Goal: Transaction & Acquisition: Book appointment/travel/reservation

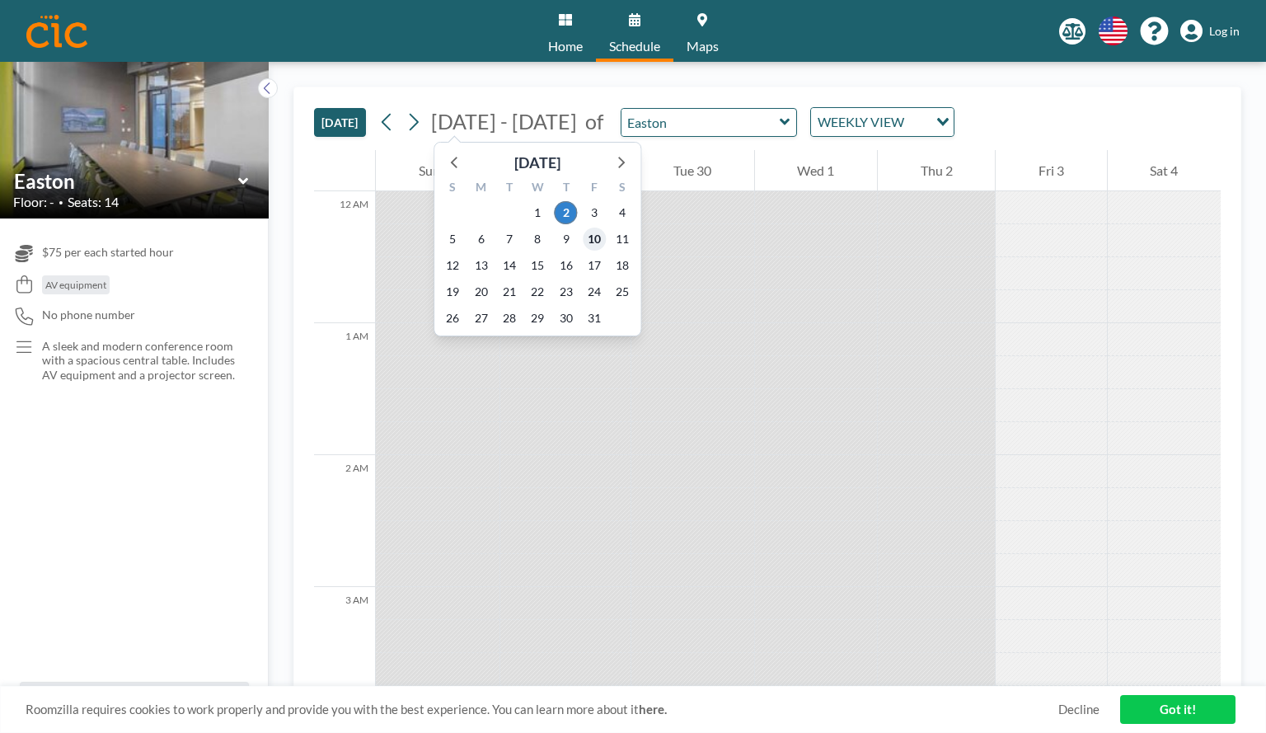
click at [595, 232] on span "10" at bounding box center [594, 238] width 23 height 23
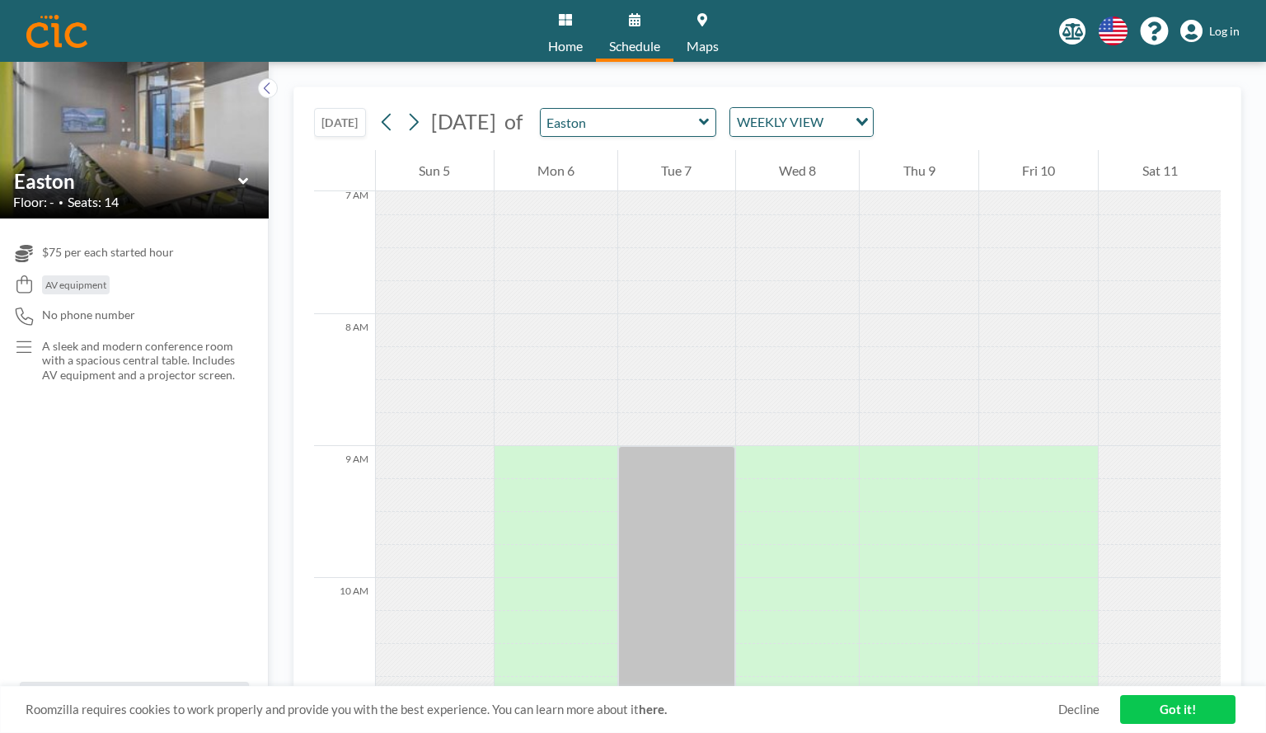
scroll to position [942, 0]
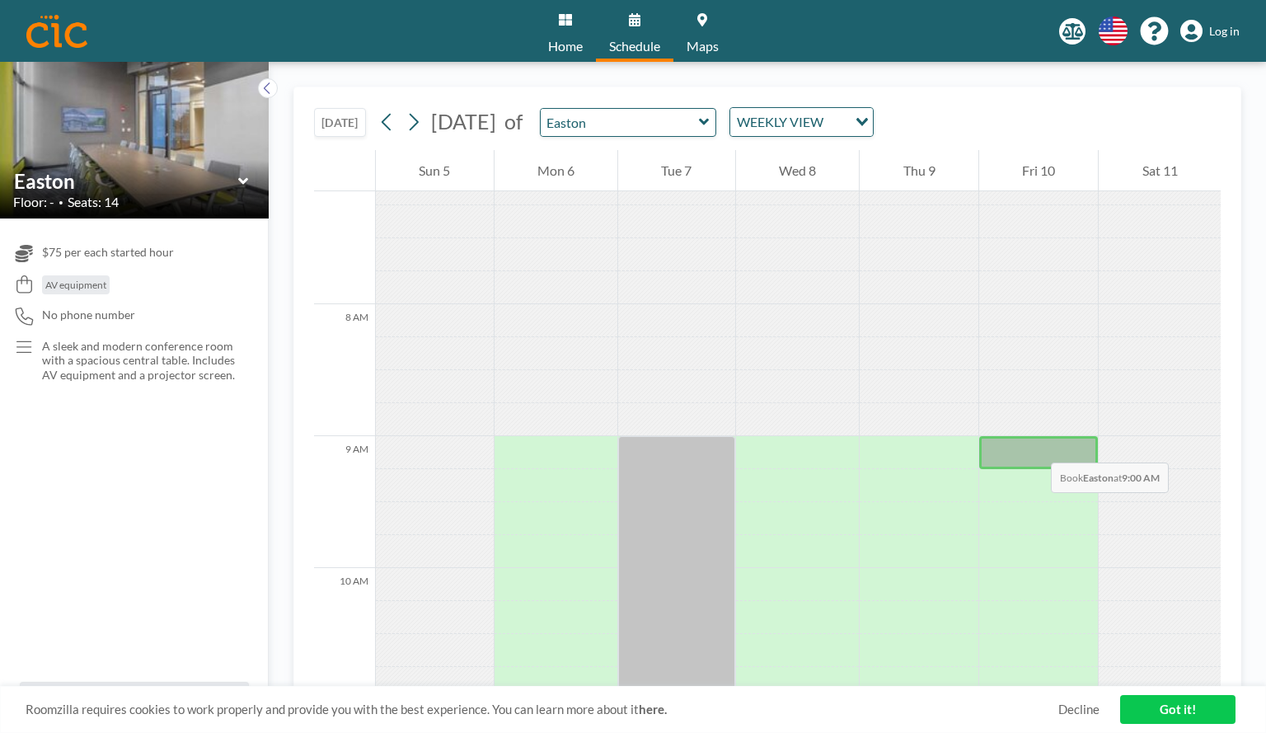
click at [1034, 446] on div at bounding box center [1039, 452] width 120 height 33
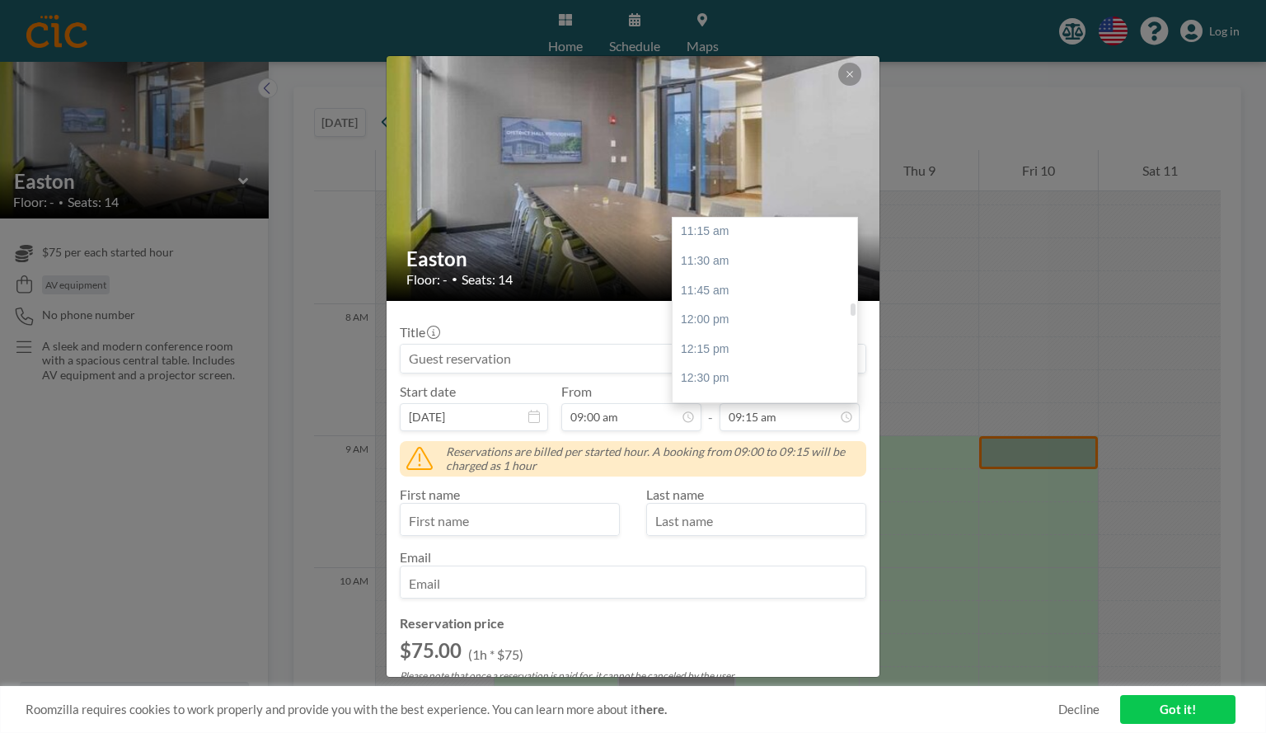
scroll to position [1329, 0]
click at [791, 359] on div "12:30 pm" at bounding box center [769, 369] width 193 height 30
type input "12:30 pm"
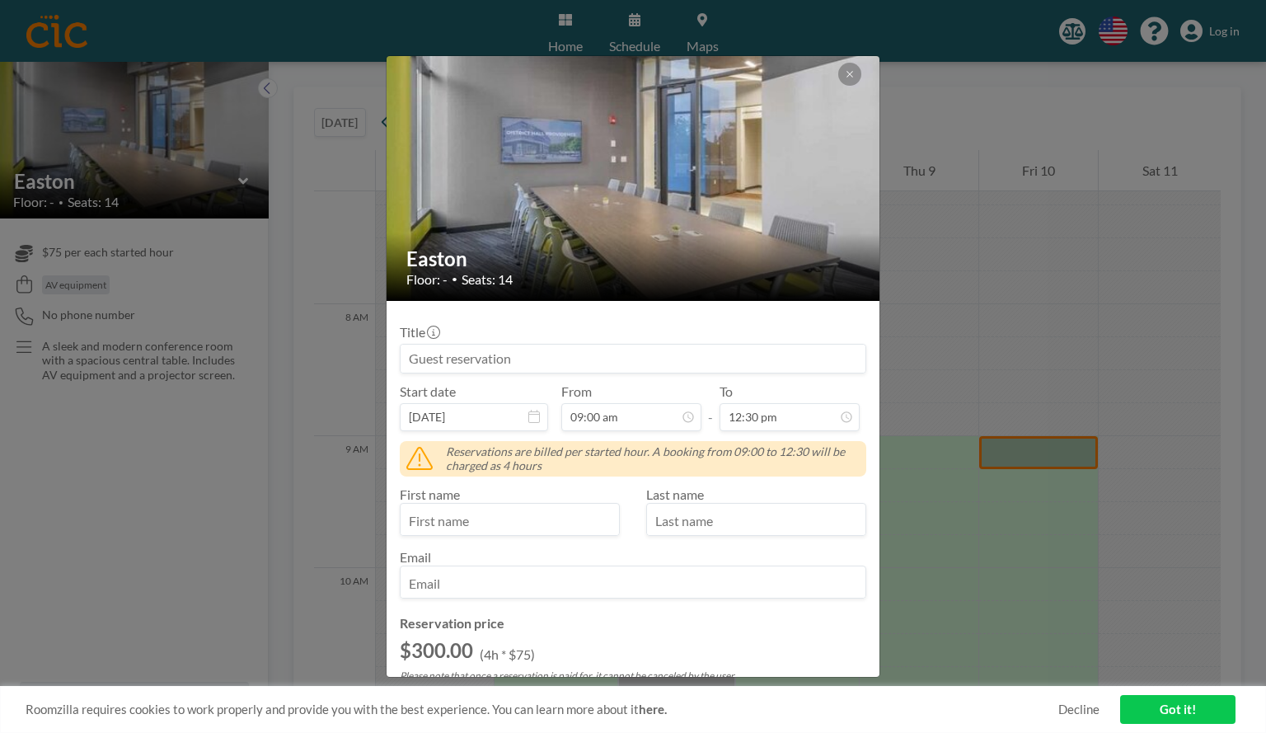
scroll to position [1056, 0]
click at [541, 523] on input "text" at bounding box center [510, 521] width 218 height 28
type input "Germaine"
type input "Morris"
click at [512, 584] on input "email" at bounding box center [633, 584] width 465 height 28
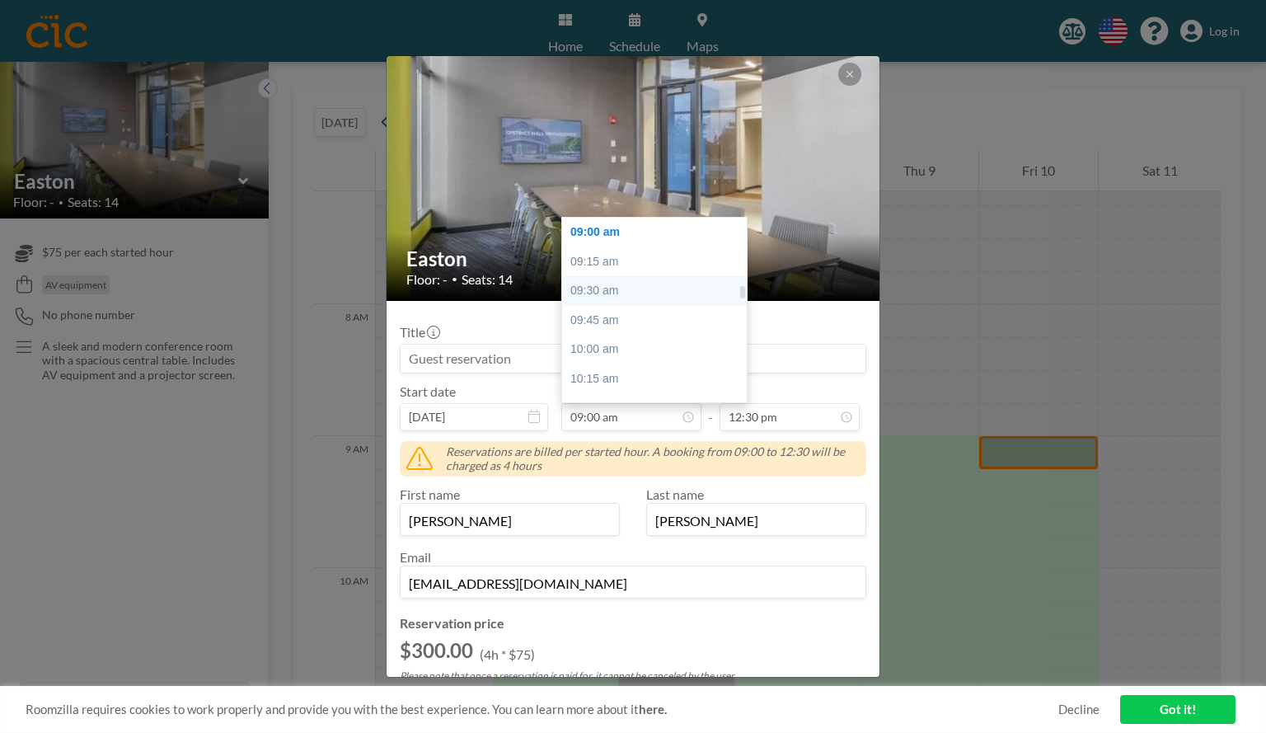
type input "gmorris@starbucks.com"
click at [623, 296] on div "09:30 am" at bounding box center [658, 291] width 193 height 30
type input "09:30 am"
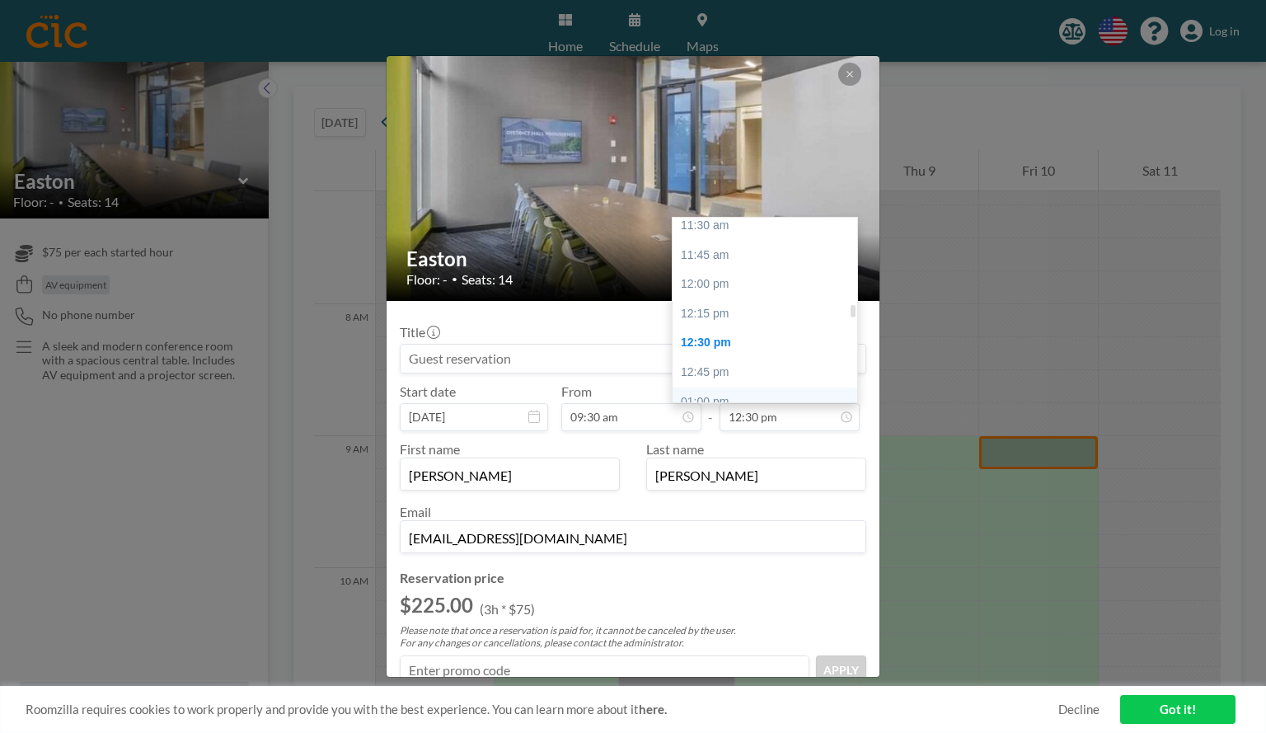
scroll to position [1355, 0]
click at [762, 296] on div "12:00 pm" at bounding box center [769, 285] width 193 height 30
type input "12:00 pm"
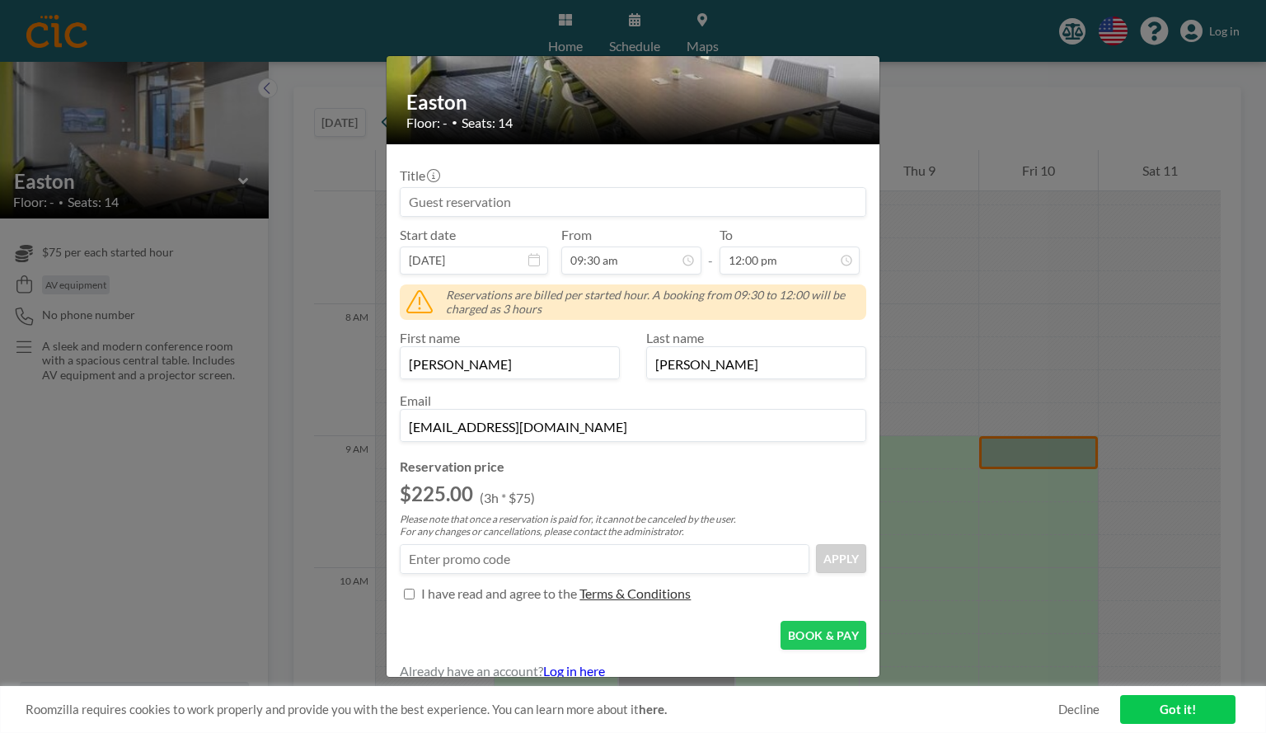
scroll to position [168, 0]
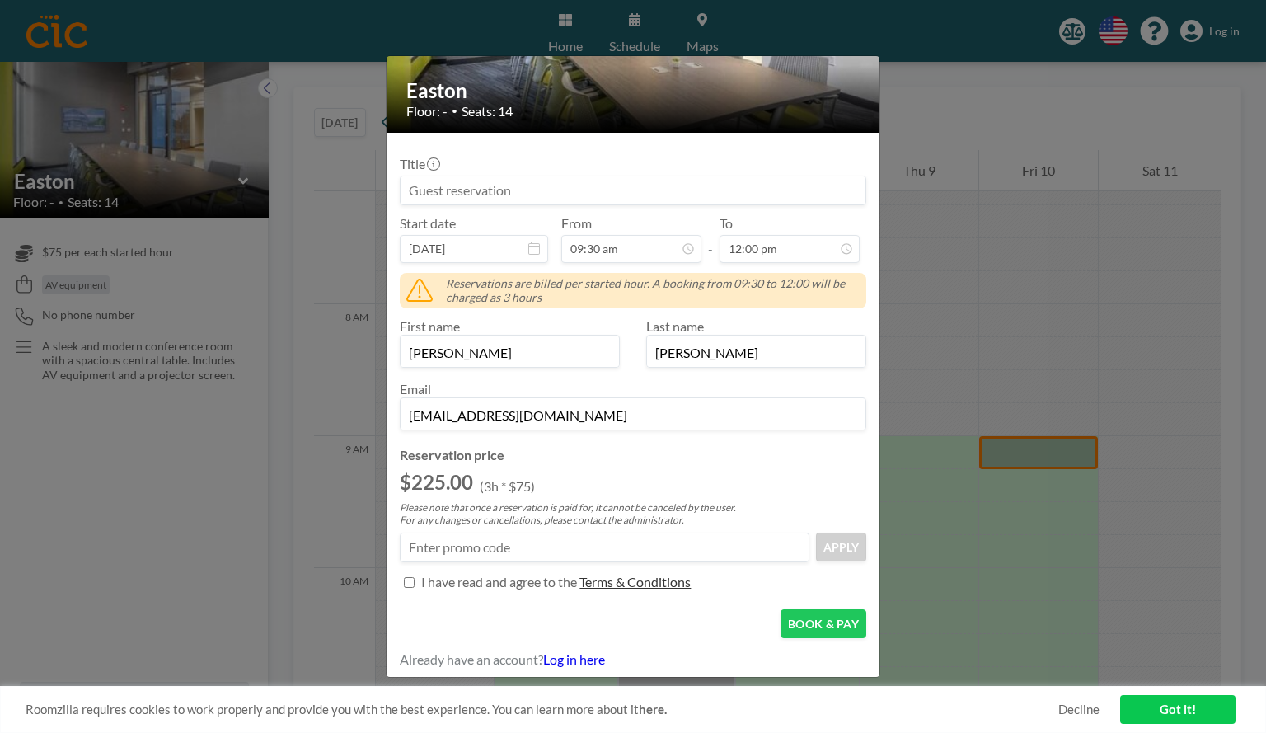
click at [408, 581] on input "Title" at bounding box center [409, 582] width 11 height 11
checkbox input "true"
click at [825, 620] on button "BOOK & PAY" at bounding box center [824, 623] width 86 height 29
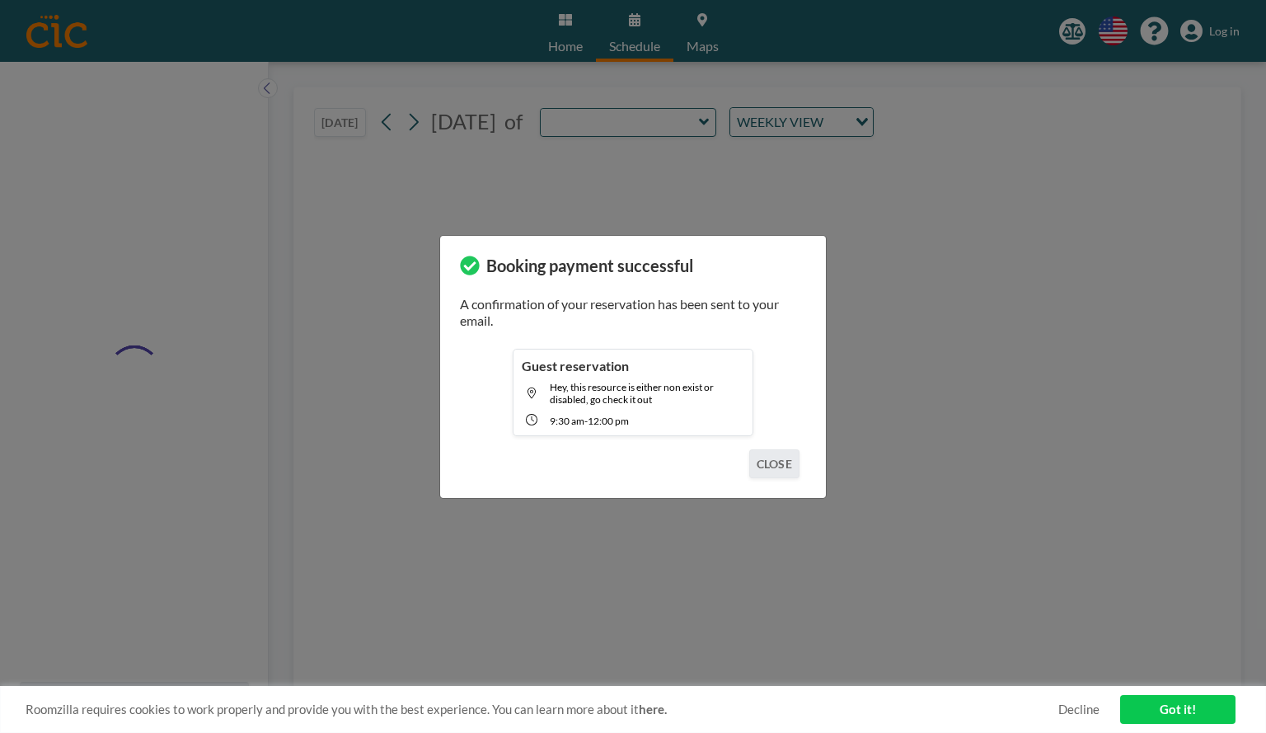
type input "Easton"
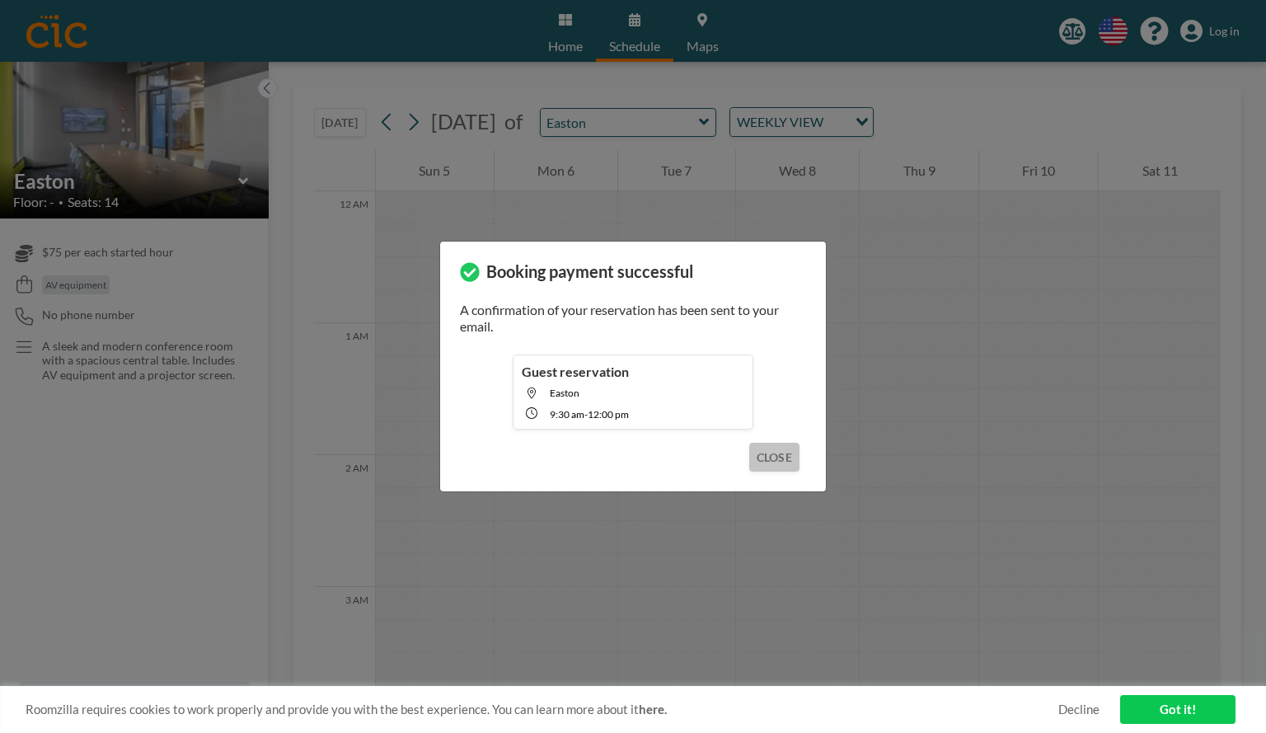
click at [788, 456] on button "CLOSE" at bounding box center [774, 457] width 50 height 29
